Goal: Task Accomplishment & Management: Manage account settings

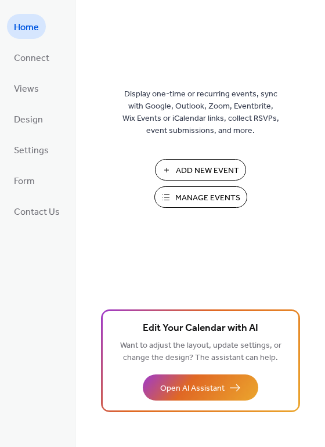
click at [176, 192] on span "Manage Events" at bounding box center [207, 198] width 65 height 12
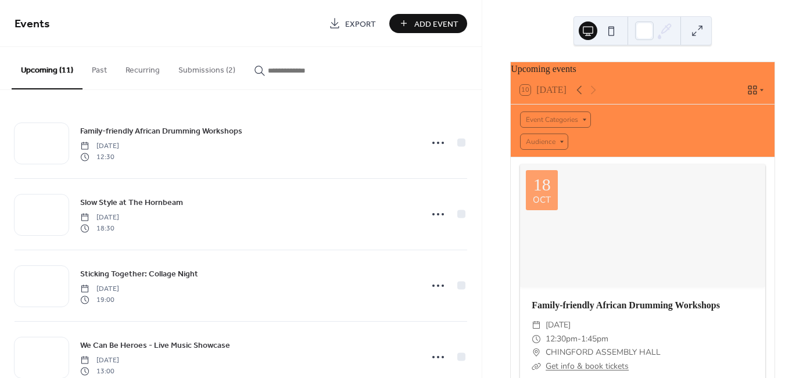
click at [188, 65] on button "Submissions (2)" at bounding box center [206, 67] width 75 height 41
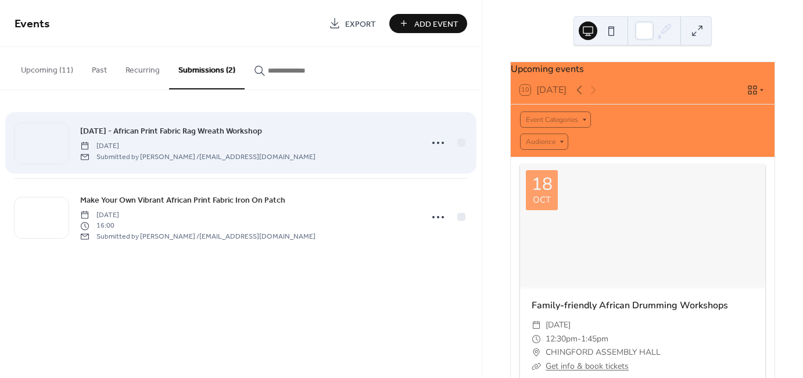
click at [177, 128] on span "[DATE] - African Print Fabric Rag Wreath Workshop" at bounding box center [171, 131] width 182 height 12
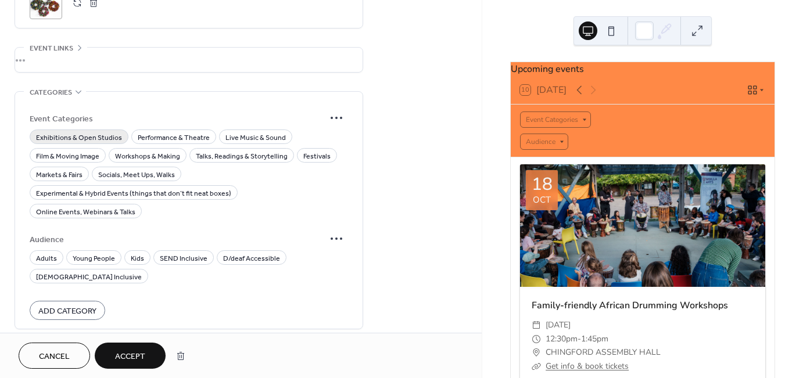
scroll to position [571, 0]
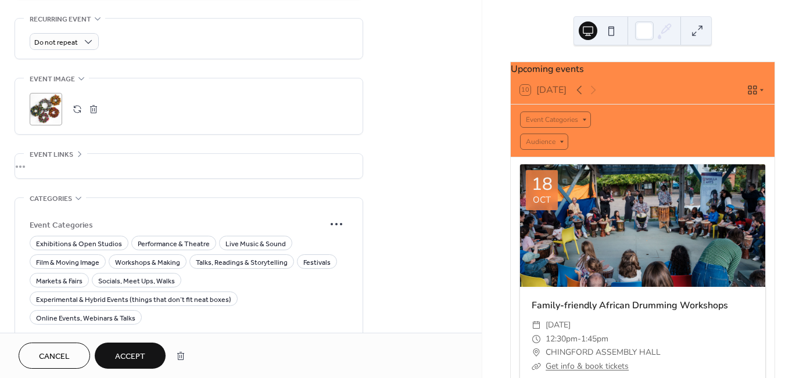
click at [80, 149] on icon at bounding box center [79, 153] width 9 height 9
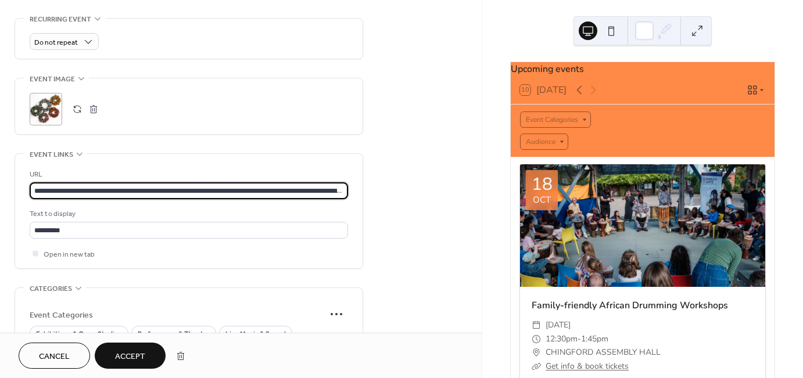
click at [78, 182] on input "**********" at bounding box center [189, 190] width 318 height 17
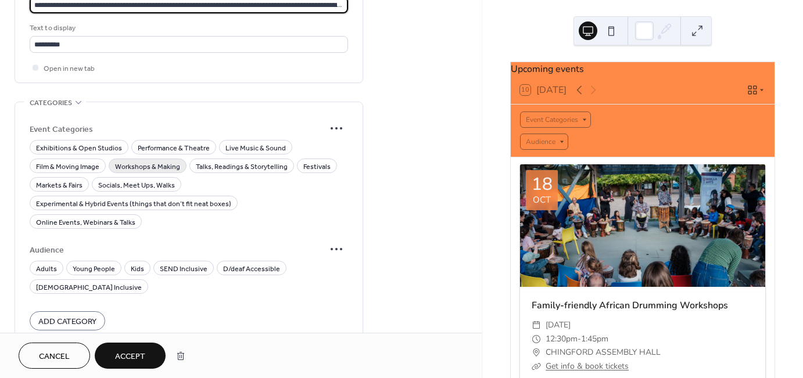
scroll to position [767, 0]
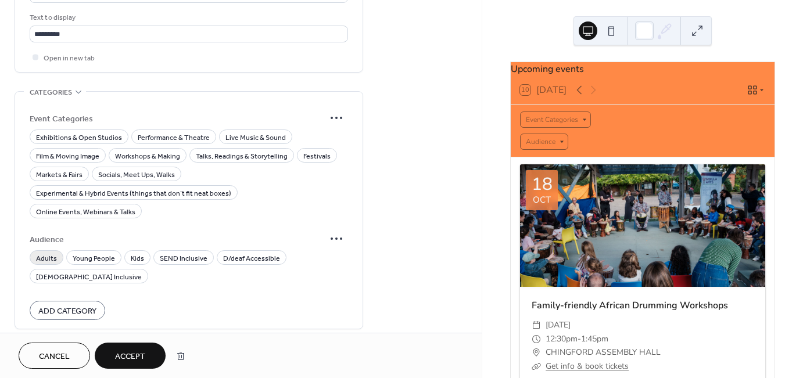
click at [41, 253] on span "Adults" at bounding box center [46, 259] width 21 height 12
click at [103, 253] on span "Young People" at bounding box center [94, 259] width 42 height 12
click at [138, 253] on span "Kids" at bounding box center [137, 259] width 13 height 12
click at [99, 253] on span "Young People" at bounding box center [94, 259] width 42 height 12
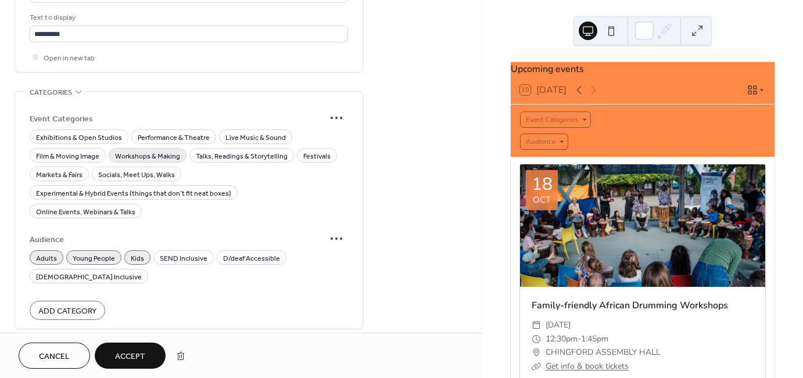
click at [139, 150] on span "Workshops & Making" at bounding box center [147, 156] width 65 height 12
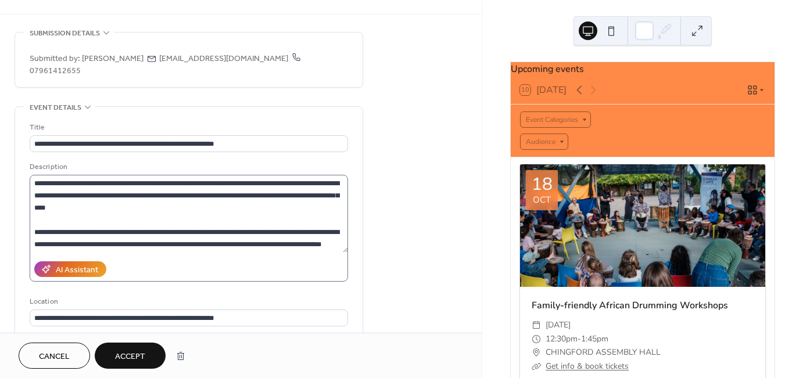
scroll to position [31, 0]
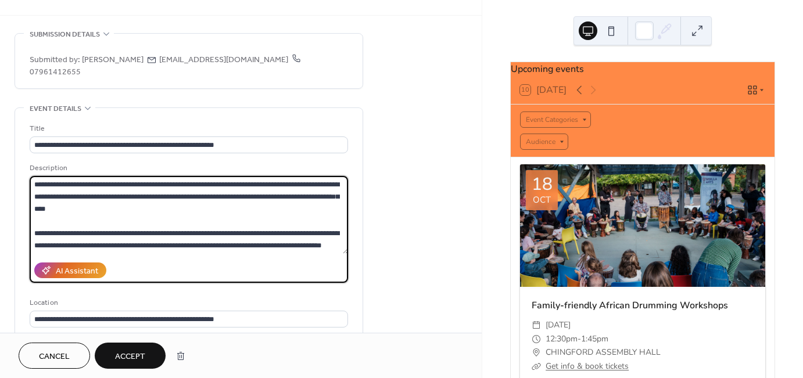
click at [171, 178] on textarea "**********" at bounding box center [189, 215] width 318 height 78
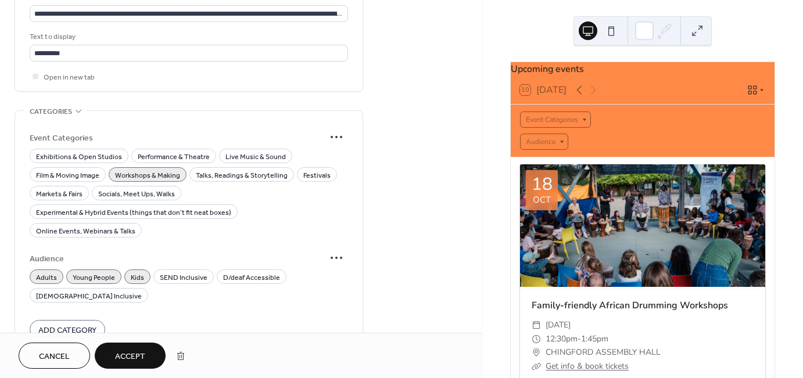
scroll to position [767, 0]
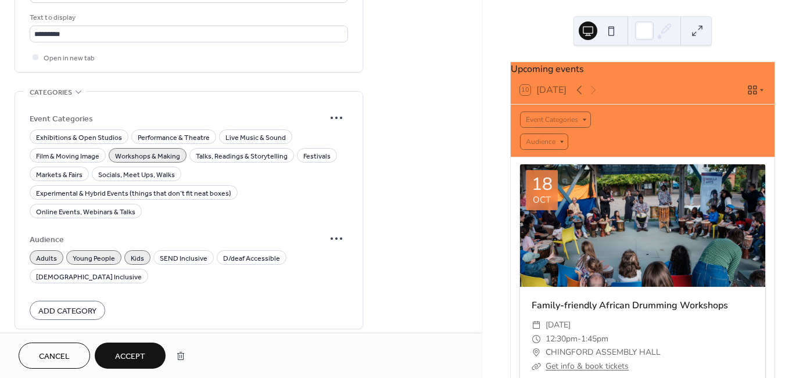
click at [138, 253] on span "Kids" at bounding box center [137, 259] width 13 height 12
click at [93, 253] on span "Young People" at bounding box center [94, 259] width 42 height 12
click at [116, 352] on span "Accept" at bounding box center [130, 357] width 30 height 12
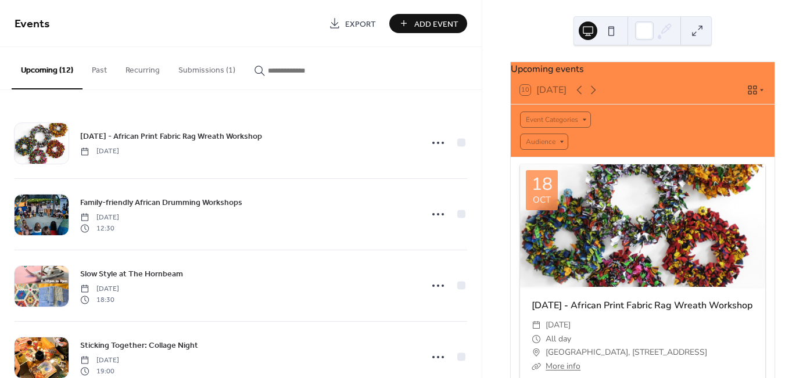
click at [207, 66] on button "Submissions (1)" at bounding box center [206, 67] width 75 height 41
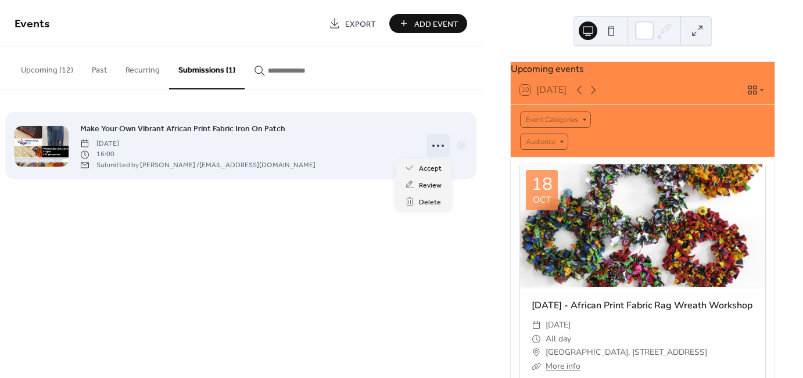
click at [436, 145] on icon at bounding box center [438, 145] width 19 height 19
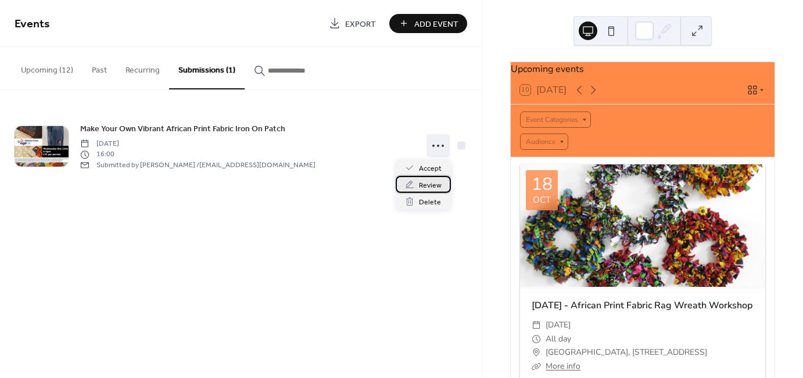
click at [419, 183] on span "Review" at bounding box center [430, 185] width 23 height 12
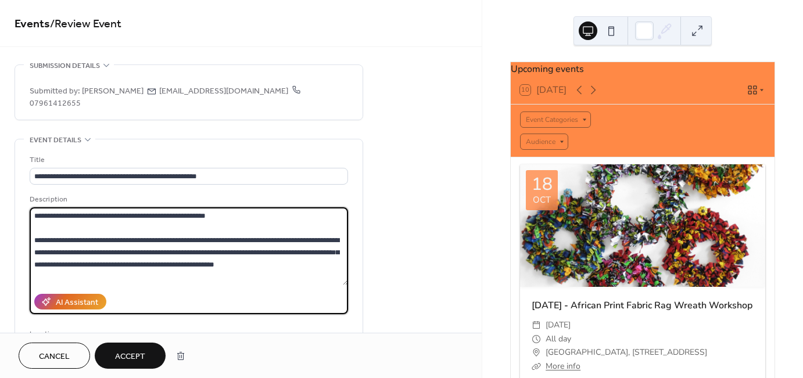
click at [102, 213] on textarea "**********" at bounding box center [189, 246] width 318 height 78
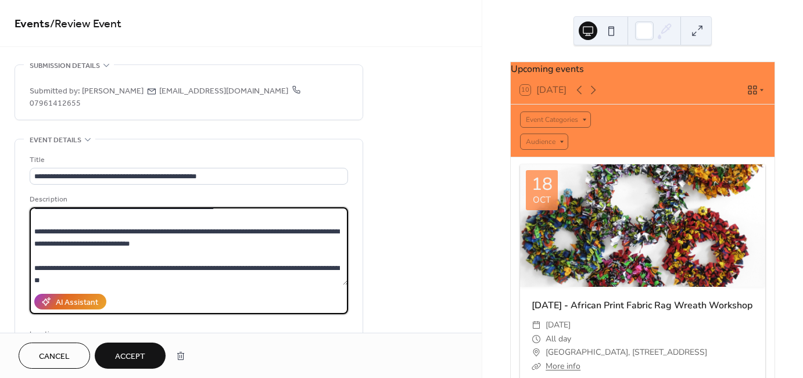
scroll to position [58, 0]
click at [107, 240] on textarea "**********" at bounding box center [189, 246] width 318 height 78
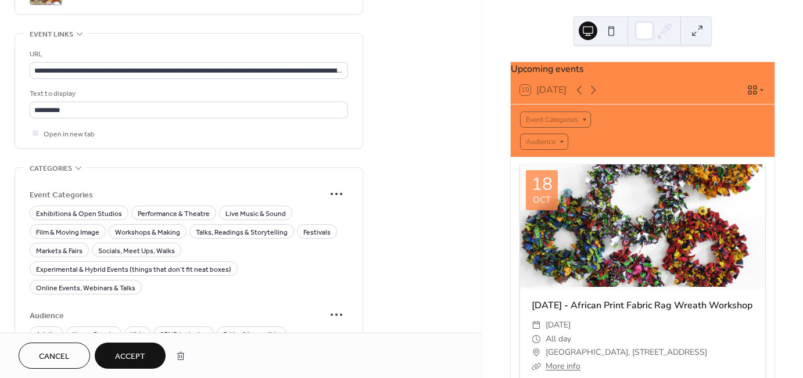
scroll to position [711, 0]
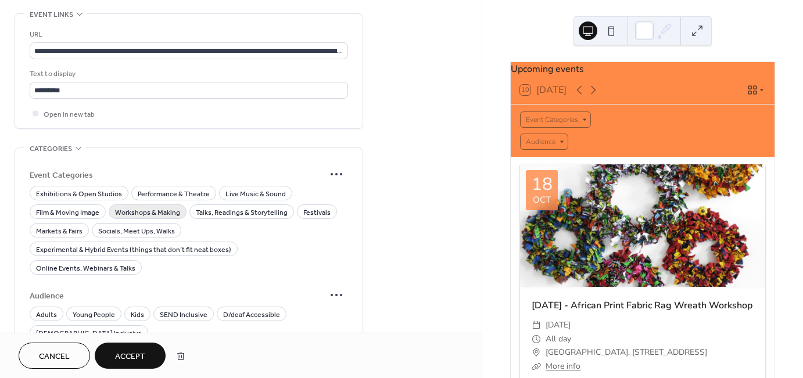
type textarea "**********"
click at [152, 207] on span "Workshops & Making" at bounding box center [147, 213] width 65 height 12
click at [51, 309] on span "Adults" at bounding box center [46, 315] width 21 height 12
click at [127, 357] on span "Accept" at bounding box center [130, 357] width 30 height 12
